Goal: Check status

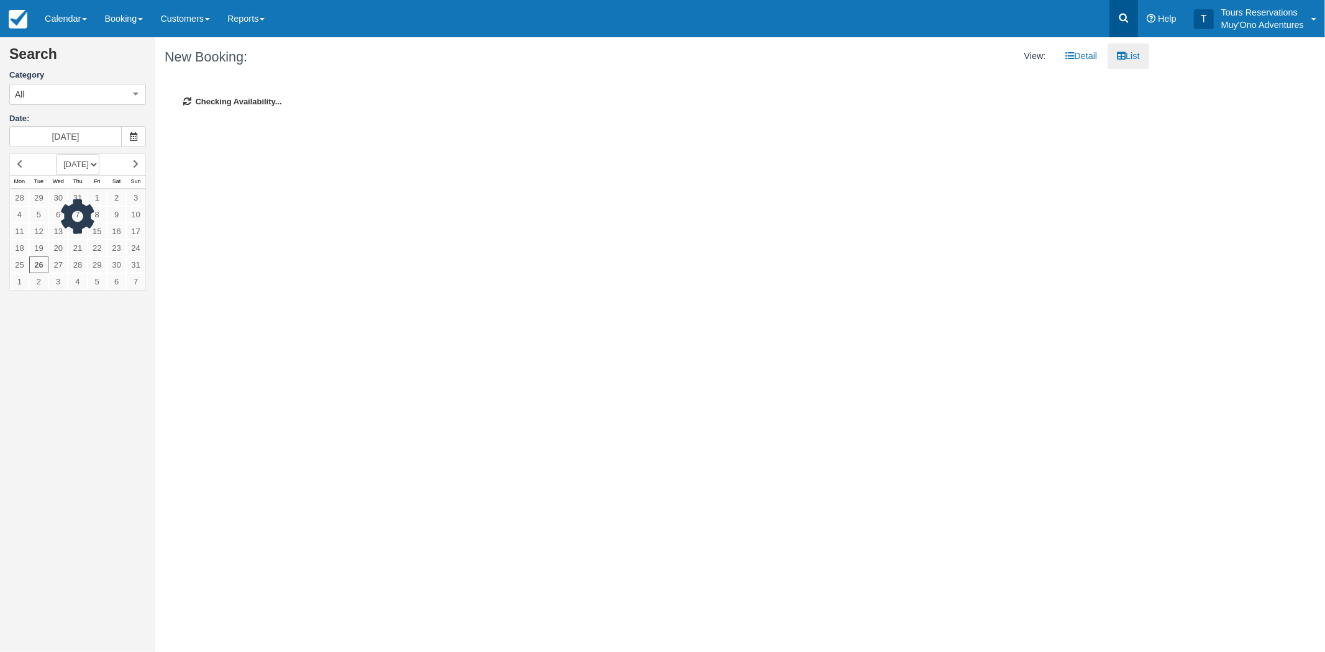
click at [1125, 9] on link at bounding box center [1123, 18] width 29 height 37
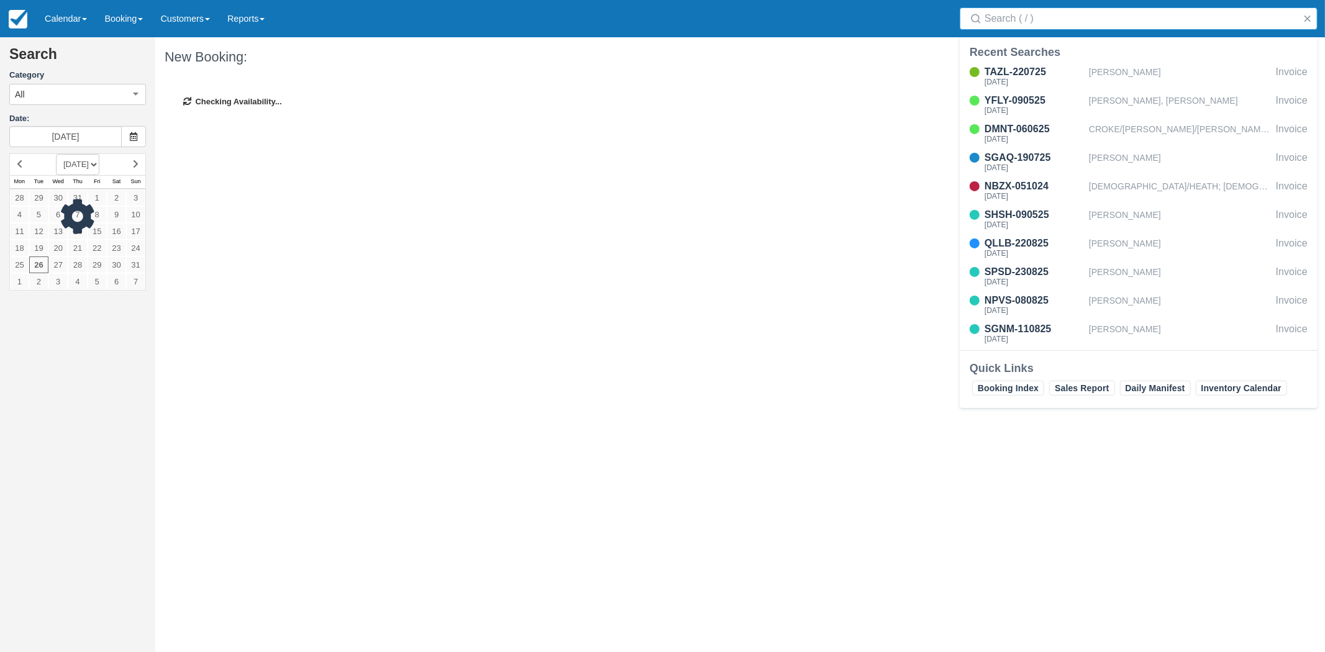
click at [1091, 22] on input "Search" at bounding box center [1140, 18] width 313 height 22
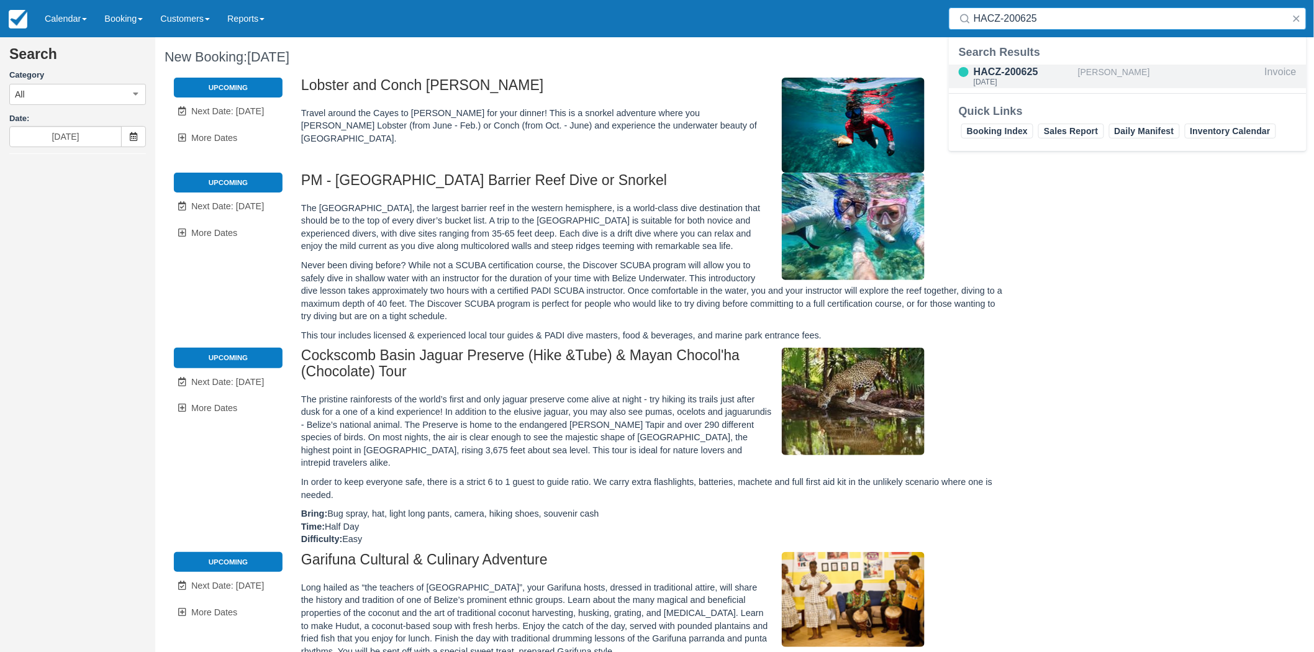
type input "HACZ-200625"
click at [1085, 77] on div "[PERSON_NAME]" at bounding box center [1169, 77] width 182 height 24
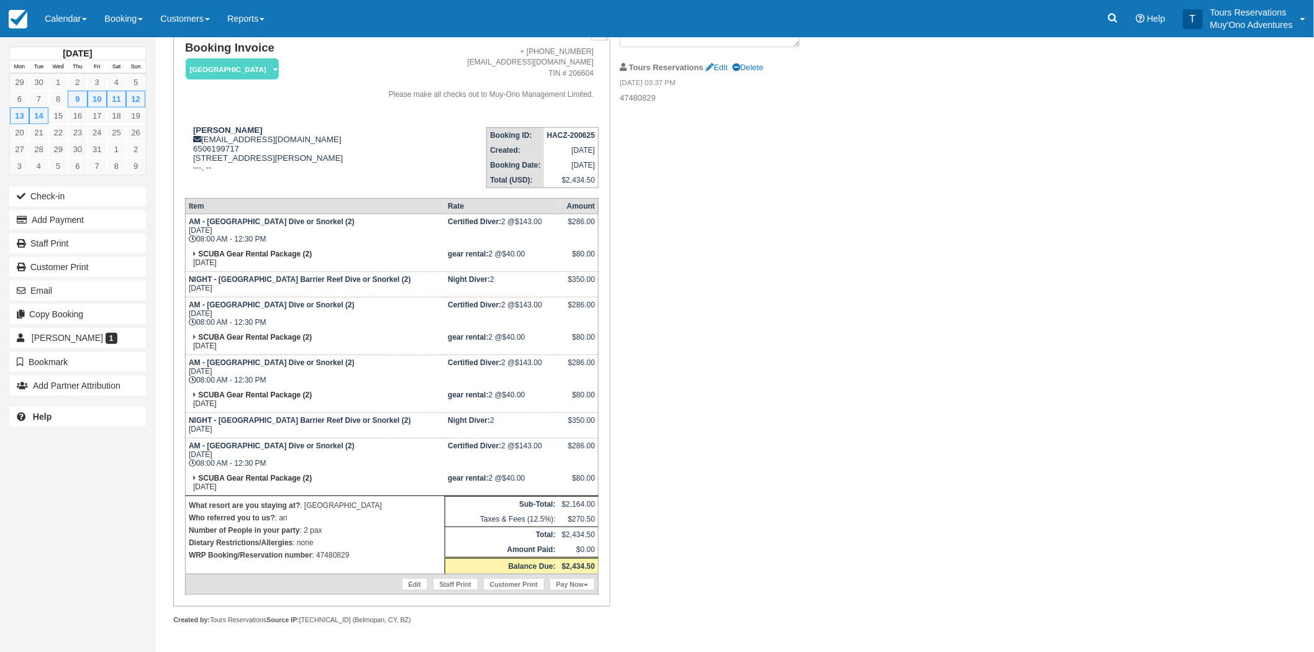
scroll to position [107, 0]
click at [91, 494] on div "October 2025 Mon Tue Wed Thu Fri Sat Sun 29 30 1 2 3 4 5 6 7 8 9 10 11 12 13 14…" at bounding box center [77, 326] width 155 height 652
